Goal: Information Seeking & Learning: Check status

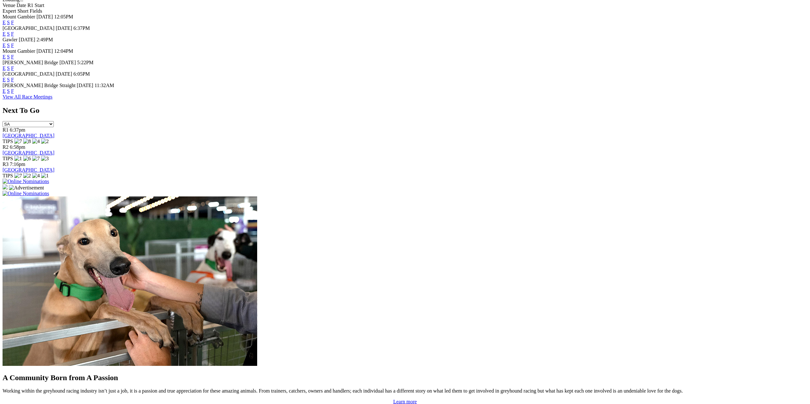
scroll to position [414, 0]
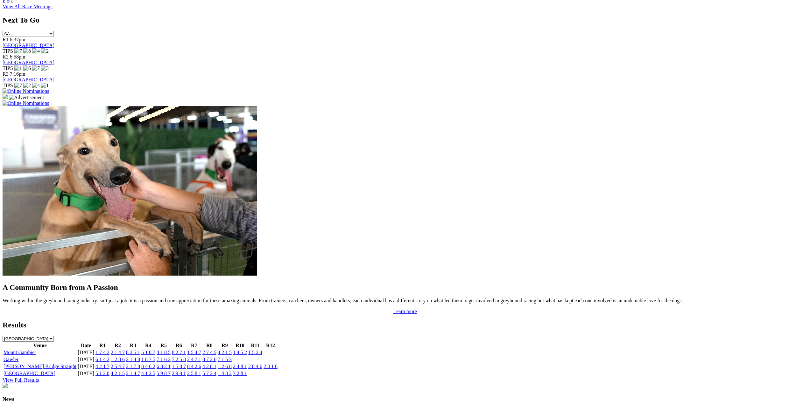
click at [109, 357] on link "6 1 4 2" at bounding box center [102, 359] width 14 height 5
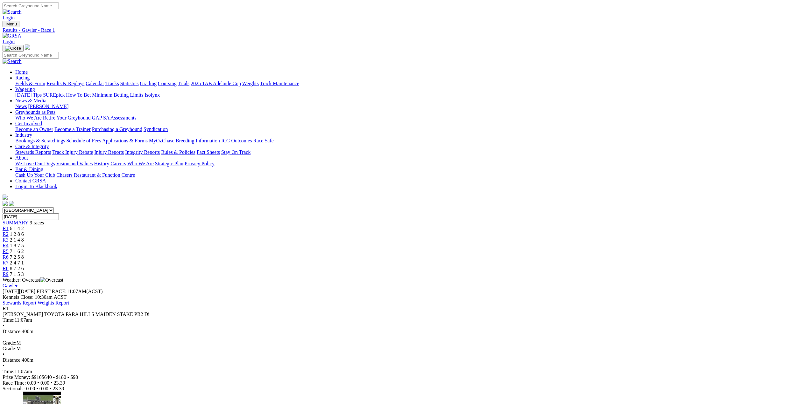
click at [9, 232] on span "R2" at bounding box center [6, 234] width 6 height 5
click at [9, 237] on span "R3" at bounding box center [6, 239] width 6 height 5
click at [9, 243] on span "R4" at bounding box center [6, 245] width 6 height 5
click at [9, 249] on span "R5" at bounding box center [6, 251] width 6 height 5
click at [9, 255] on span "R6" at bounding box center [6, 257] width 6 height 5
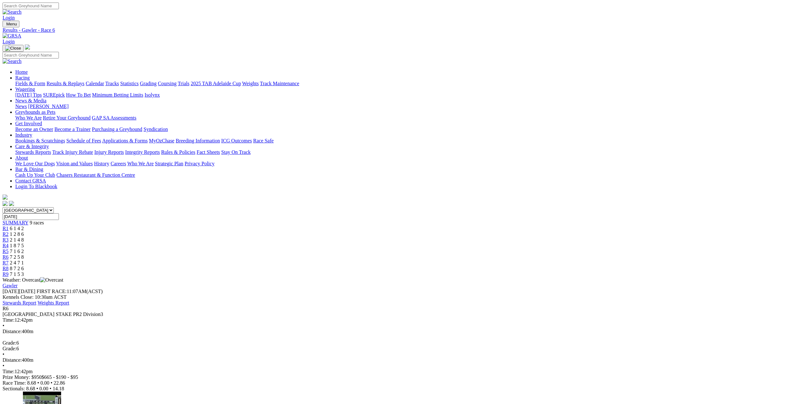
click at [9, 260] on link "R7" at bounding box center [6, 262] width 6 height 5
click at [9, 255] on span "R6" at bounding box center [6, 257] width 6 height 5
click at [9, 266] on span "R8" at bounding box center [6, 268] width 6 height 5
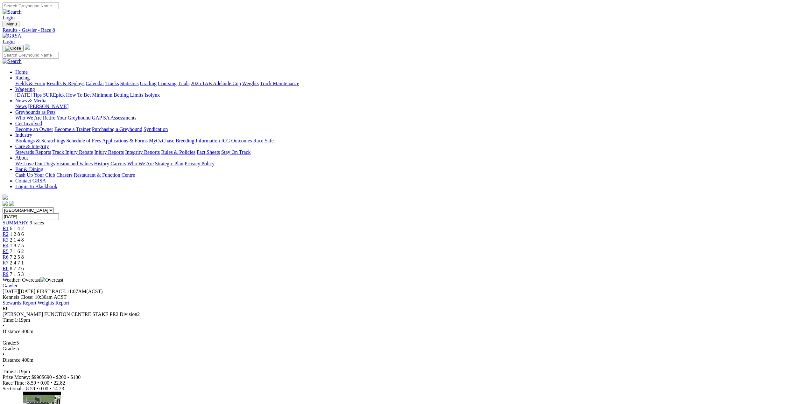
click at [9, 272] on span "R9" at bounding box center [6, 274] width 6 height 5
